Goal: Information Seeking & Learning: Find specific page/section

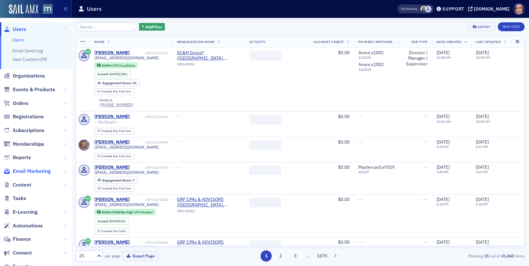
click at [40, 170] on span "Email Marketing" at bounding box center [32, 171] width 38 height 7
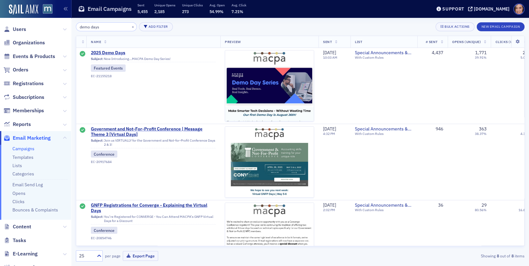
type input "demo days"
click at [269, 94] on img at bounding box center [269, 237] width 89 height 374
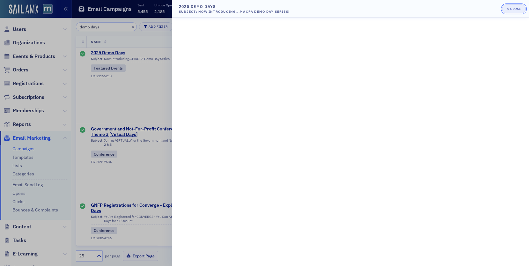
click at [511, 11] on span "Close" at bounding box center [513, 8] width 14 height 5
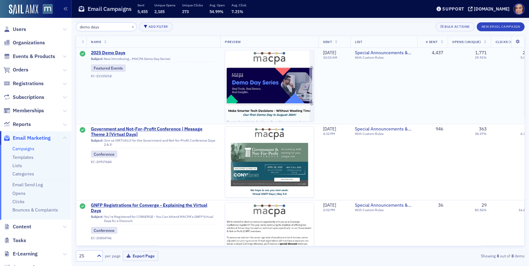
click at [301, 106] on img at bounding box center [269, 237] width 89 height 374
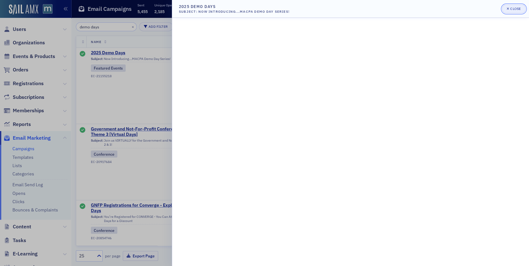
click at [520, 4] on button "Close" at bounding box center [513, 8] width 24 height 9
